Goal: Transaction & Acquisition: Subscribe to service/newsletter

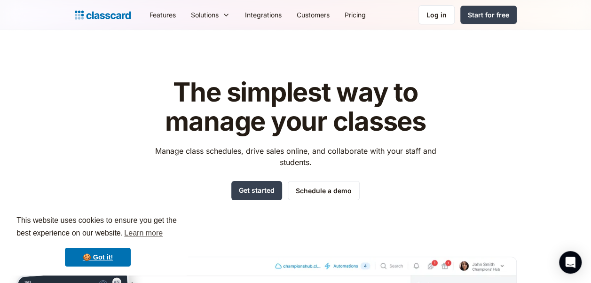
click at [543, 119] on header "The simplest way to manage your classes Manage class schedules, drive sales onl…" at bounding box center [295, 238] width 591 height 416
click at [438, 16] on div "Log in" at bounding box center [436, 15] width 20 height 10
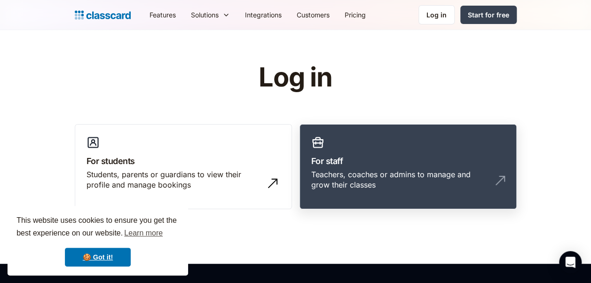
click at [352, 163] on h3 "For staff" at bounding box center [408, 161] width 194 height 13
click at [354, 14] on link "Pricing" at bounding box center [355, 14] width 36 height 21
